Goal: Register for event/course

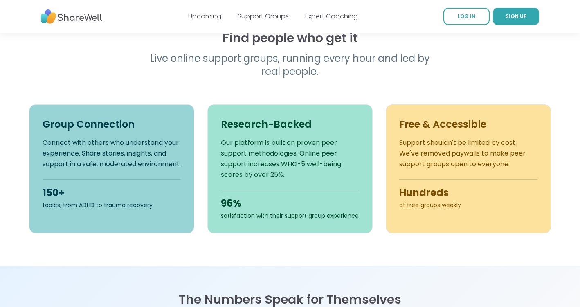
scroll to position [258, 0]
click at [431, 209] on div "Free & Accessible Support shouldn't be limited by cost. We've removed paywalls …" at bounding box center [468, 168] width 165 height 129
click at [437, 210] on div "Free & Accessible Support shouldn't be limited by cost. We've removed paywalls …" at bounding box center [468, 168] width 165 height 129
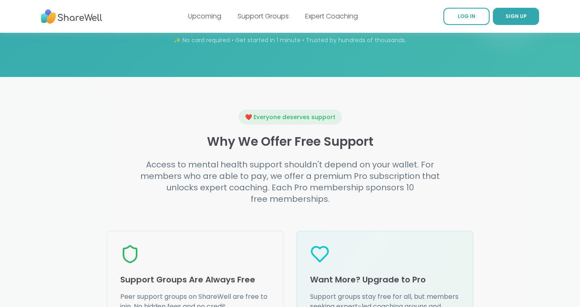
scroll to position [803, 0]
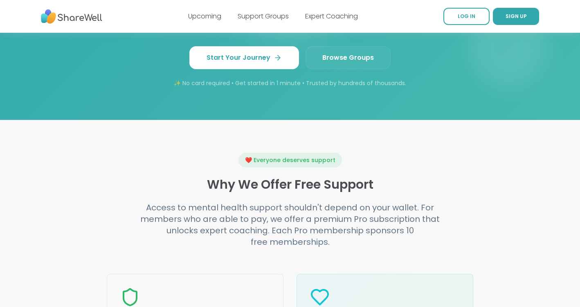
click at [350, 58] on link "Browse Groups" at bounding box center [347, 57] width 85 height 23
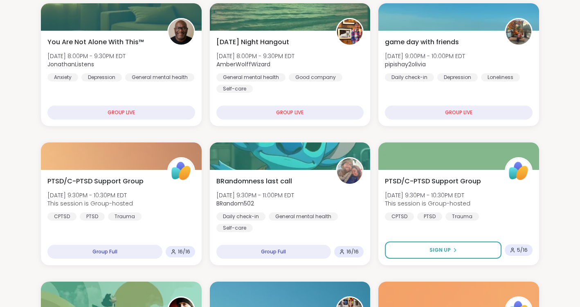
scroll to position [107, 0]
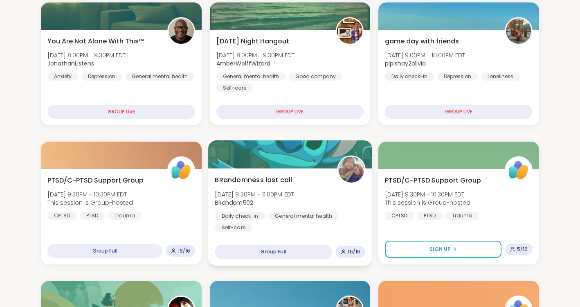
click at [276, 251] on div "Group Full" at bounding box center [273, 251] width 117 height 14
click at [266, 253] on div "Group Full" at bounding box center [273, 251] width 117 height 14
click at [346, 253] on icon at bounding box center [343, 252] width 6 height 6
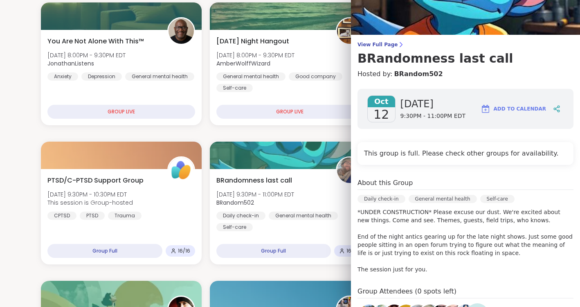
scroll to position [8, 0]
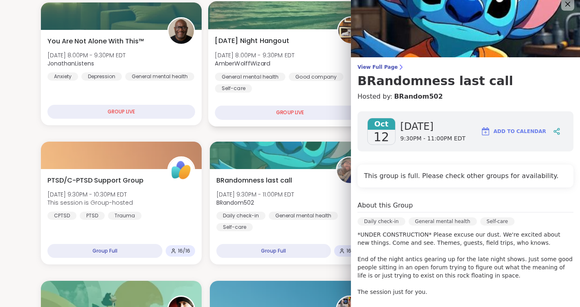
click at [310, 42] on div "[DATE] Night Hangout [DATE] 8:00PM - 9:30PM EDT AmberWolffWizard General mental…" at bounding box center [290, 64] width 150 height 57
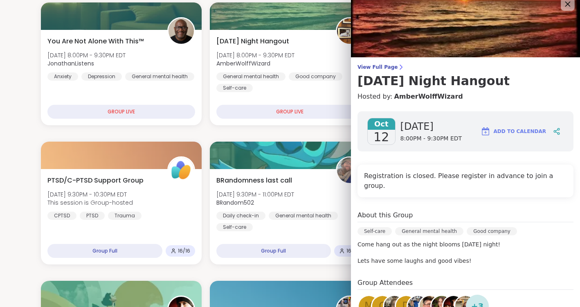
click at [568, 5] on icon at bounding box center [567, 4] width 5 height 5
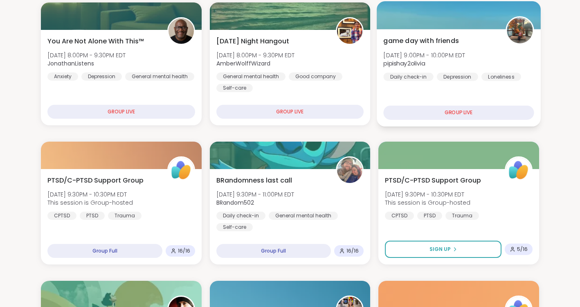
click at [453, 114] on div "GROUP LIVE" at bounding box center [458, 112] width 150 height 14
click at [444, 113] on div "GROUP LIVE" at bounding box center [458, 112] width 150 height 14
click at [451, 56] on span "[DATE] 9:00PM - 10:00PM EDT" at bounding box center [424, 55] width 82 height 8
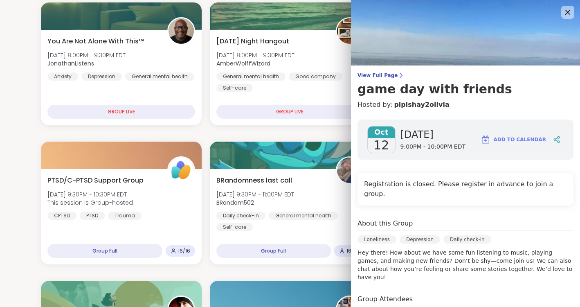
scroll to position [0, 0]
click at [374, 76] on span "View Full Page" at bounding box center [465, 75] width 216 height 7
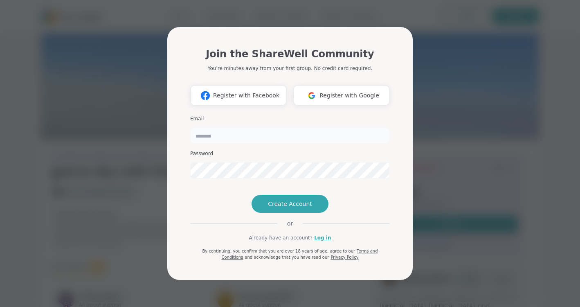
click at [250, 127] on input "email" at bounding box center [290, 135] width 200 height 16
type input "**********"
click at [289, 213] on button "Create Account" at bounding box center [289, 204] width 77 height 18
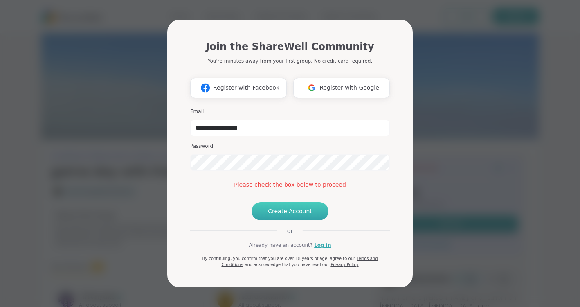
click at [297, 215] on span "Create Account" at bounding box center [290, 211] width 44 height 8
click at [289, 215] on span "Create Account" at bounding box center [290, 211] width 44 height 8
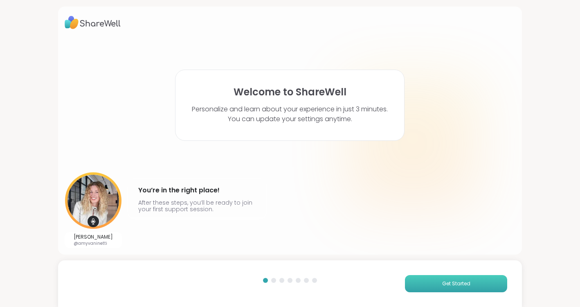
click at [466, 283] on span "Get Started" at bounding box center [456, 283] width 28 height 7
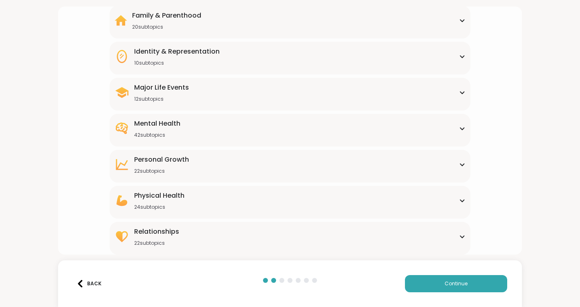
scroll to position [77, 0]
click at [430, 284] on button "Continue" at bounding box center [456, 283] width 102 height 17
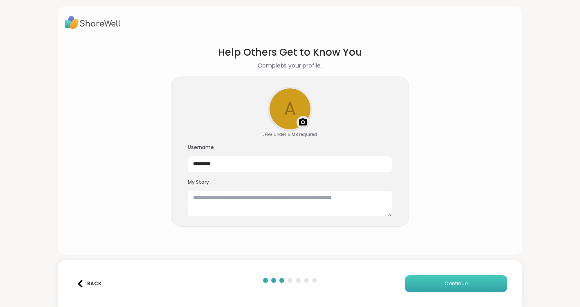
scroll to position [0, 0]
drag, startPoint x: 235, startPoint y: 164, endPoint x: 123, endPoint y: 163, distance: 112.0
click at [123, 163] on section "Help Others Get to Know You Complete your profile. a Upload a profile photo JPE…" at bounding box center [290, 142] width 451 height 209
drag, startPoint x: 224, startPoint y: 167, endPoint x: 178, endPoint y: 156, distance: 46.7
click at [178, 156] on div "a Upload a profile photo JPEG under 6 MB required Username ******* My Story" at bounding box center [290, 151] width 238 height 150
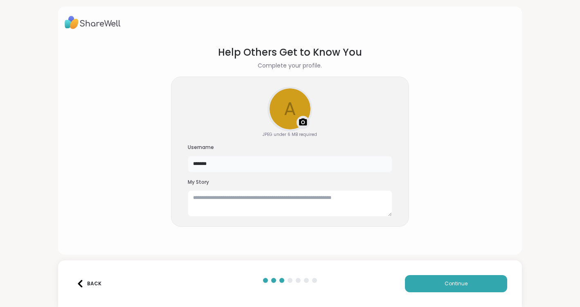
drag, startPoint x: 216, startPoint y: 164, endPoint x: 176, endPoint y: 163, distance: 40.5
click at [176, 163] on div "a Upload a profile photo JPEG under 6 MB required Username ******* My Story" at bounding box center [290, 151] width 238 height 150
type input "**********"
click at [211, 197] on textarea at bounding box center [290, 203] width 204 height 26
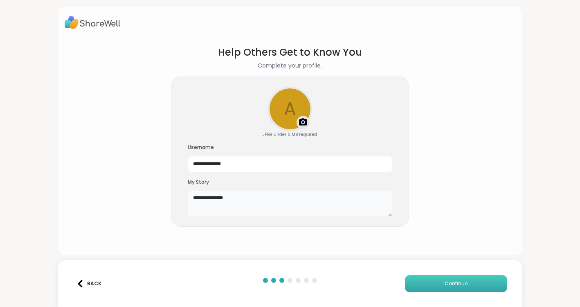
type textarea "**********"
click at [464, 280] on span "Continue" at bounding box center [455, 283] width 23 height 7
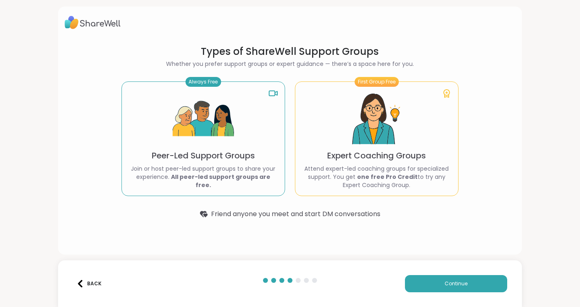
click at [228, 150] on img at bounding box center [203, 118] width 61 height 61
click at [448, 286] on span "Continue" at bounding box center [455, 283] width 23 height 7
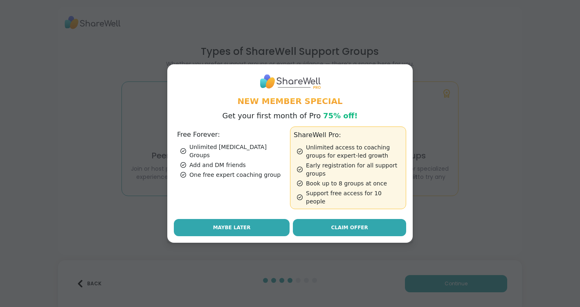
click at [252, 224] on button "Maybe Later" at bounding box center [232, 227] width 116 height 17
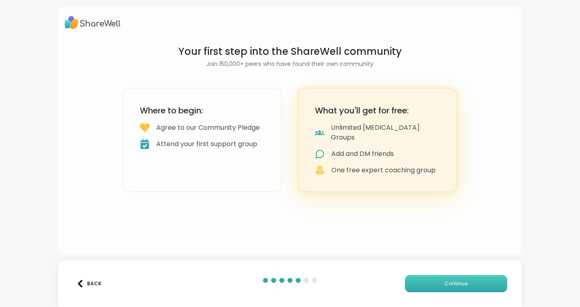
click at [449, 280] on span "Continue" at bounding box center [455, 283] width 23 height 7
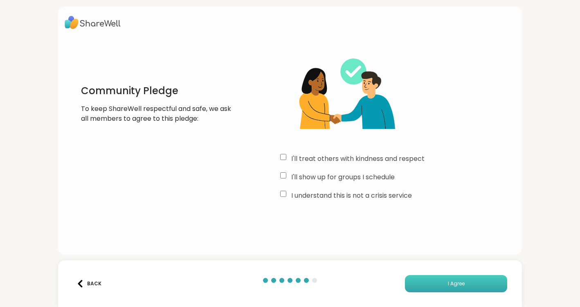
click at [442, 284] on button "I Agree" at bounding box center [456, 283] width 102 height 17
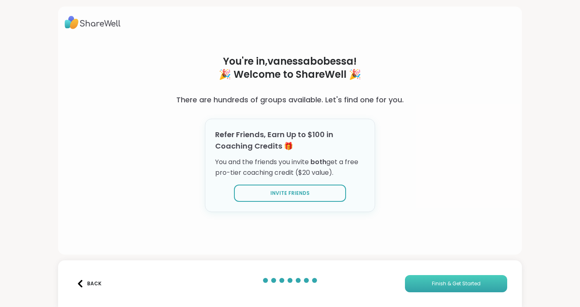
click at [451, 283] on span "Finish & Get Started" at bounding box center [456, 283] width 49 height 7
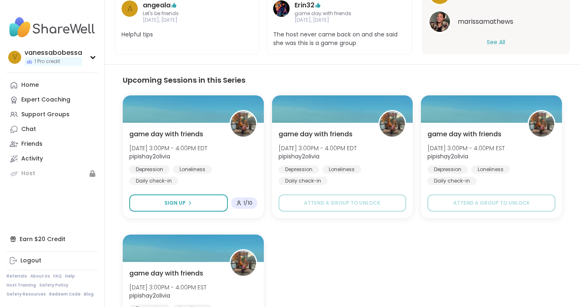
scroll to position [395, 0]
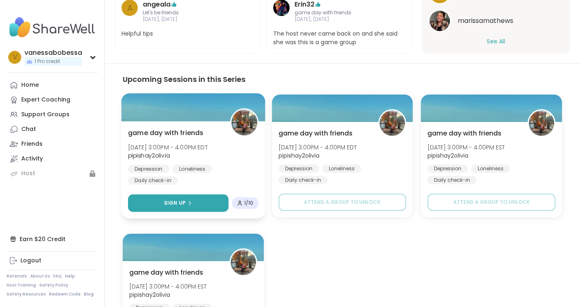
click at [192, 202] on button "Sign Up" at bounding box center [178, 203] width 100 height 18
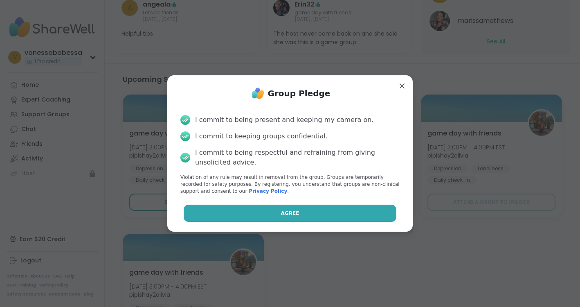
click at [285, 211] on span "Agree" at bounding box center [290, 212] width 18 height 7
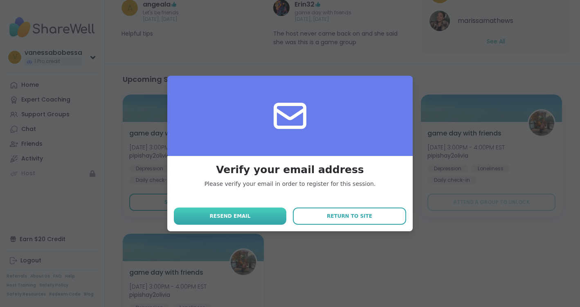
click at [260, 216] on button "Resend email" at bounding box center [230, 215] width 112 height 17
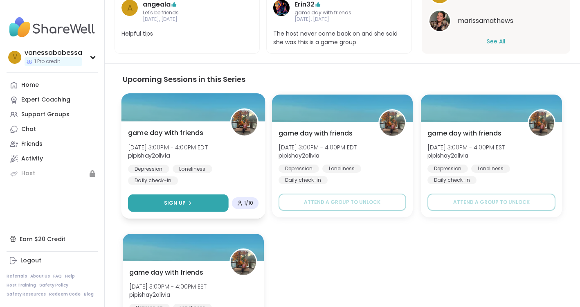
click at [193, 198] on button "Sign Up" at bounding box center [178, 203] width 100 height 18
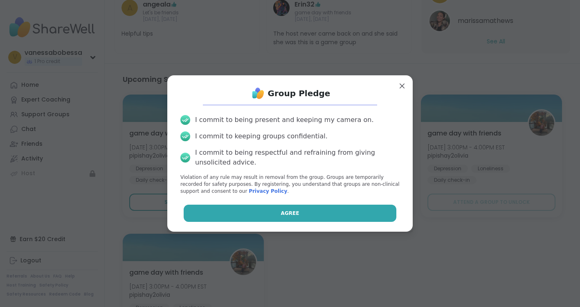
click at [305, 214] on button "Agree" at bounding box center [290, 212] width 213 height 17
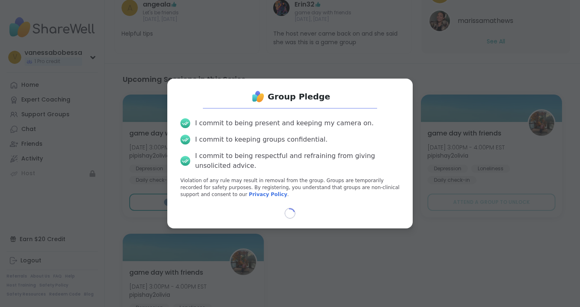
select select "**"
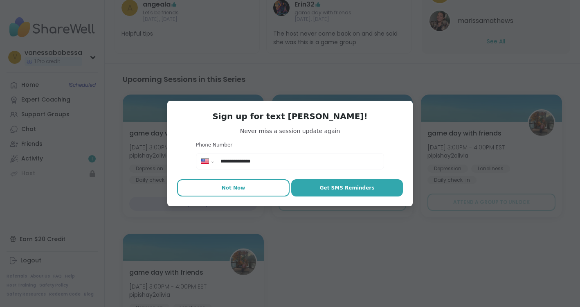
type input "**********"
click at [230, 186] on span "Not Now" at bounding box center [234, 187] width 24 height 7
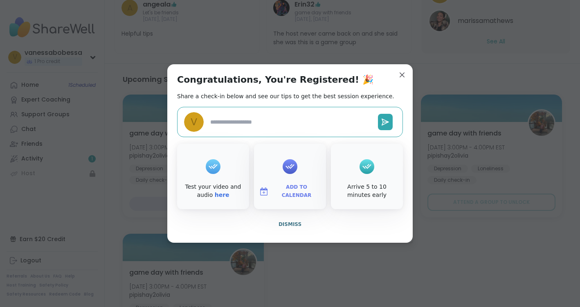
click at [370, 169] on icon at bounding box center [366, 166] width 13 height 13
click at [292, 223] on span "Dismiss" at bounding box center [289, 224] width 23 height 6
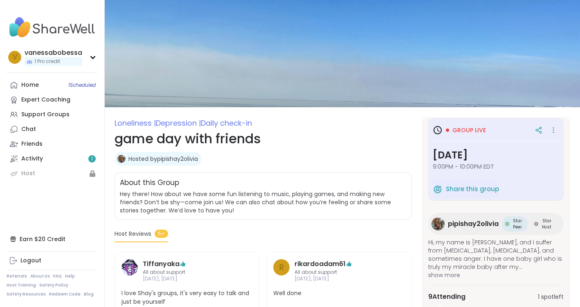
scroll to position [0, 0]
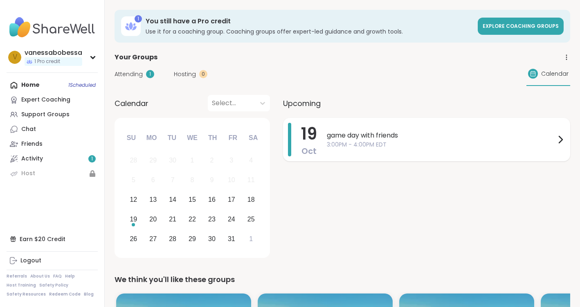
click at [384, 148] on span "3:00PM - 4:00PM EDT" at bounding box center [441, 144] width 229 height 9
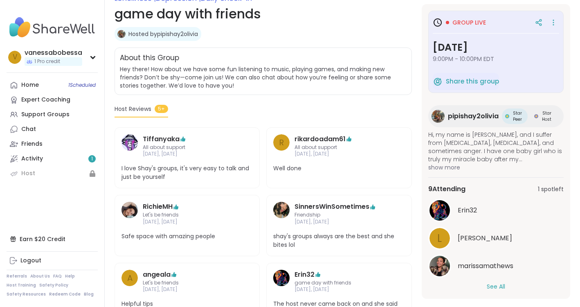
scroll to position [124, 0]
click at [497, 43] on h3 "[DATE]" at bounding box center [496, 47] width 126 height 15
click at [549, 22] on div at bounding box center [552, 22] width 11 height 11
click at [442, 73] on button "Share this group" at bounding box center [466, 81] width 66 height 17
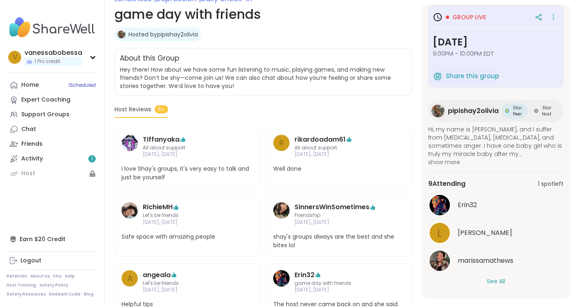
scroll to position [5, 0]
click at [492, 285] on div "9 Attending 1 spot left [GEOGRAPHIC_DATA] L [PERSON_NAME] See All" at bounding box center [495, 232] width 135 height 120
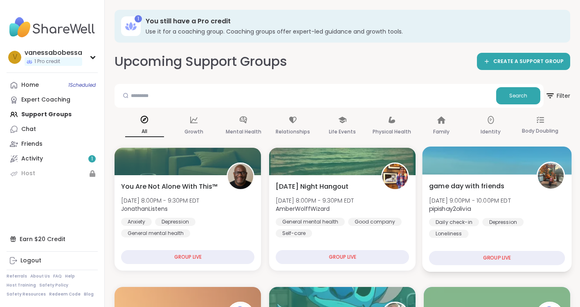
click at [483, 241] on div "game day with friends [PERSON_NAME][DATE] 9:00PM - 10:00PM EDT pipishay2olivia …" at bounding box center [496, 222] width 149 height 97
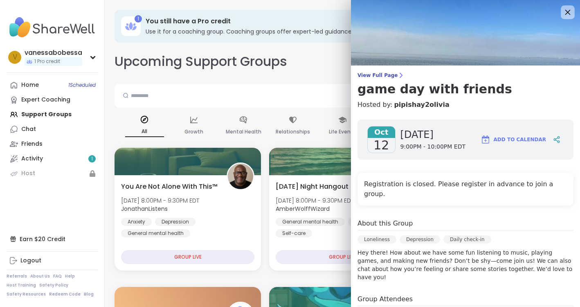
click at [568, 12] on icon at bounding box center [567, 12] width 5 height 5
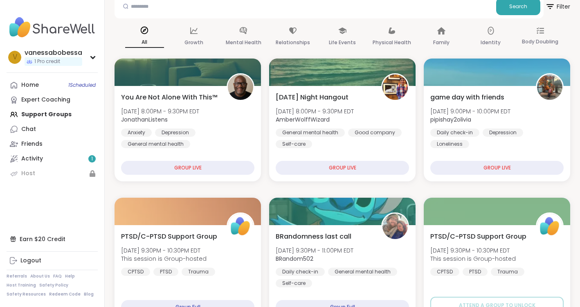
scroll to position [89, 0]
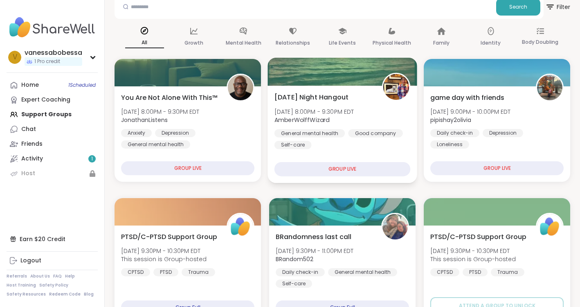
click at [345, 168] on div "GROUP LIVE" at bounding box center [342, 169] width 136 height 14
click at [356, 97] on div "[DATE] Night Hangout [DATE] 8:00PM - 9:30PM EDT AmberWolffWizard General mental…" at bounding box center [342, 120] width 136 height 57
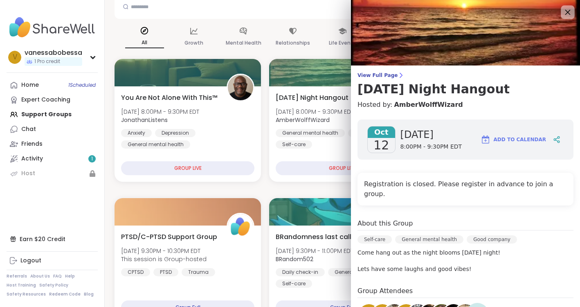
click at [571, 12] on icon at bounding box center [567, 12] width 10 height 10
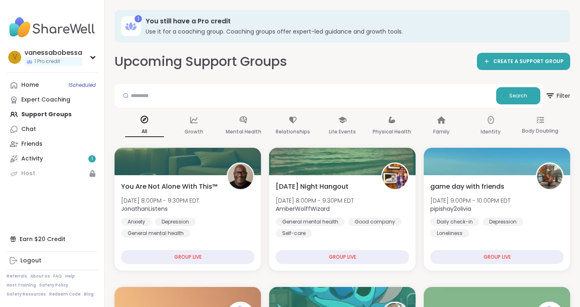
scroll to position [0, 0]
